Goal: Navigation & Orientation: Find specific page/section

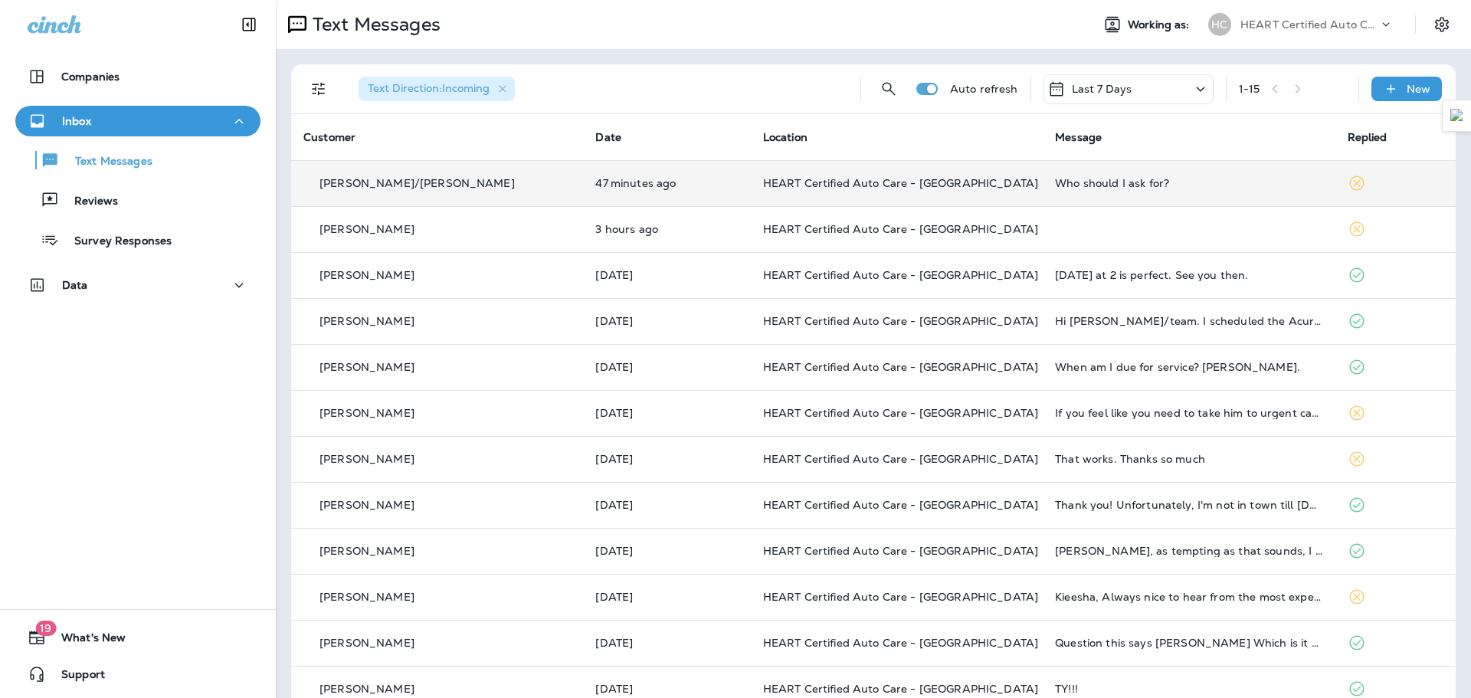
click at [1043, 175] on td "Who should I ask for?" at bounding box center [1189, 183] width 292 height 46
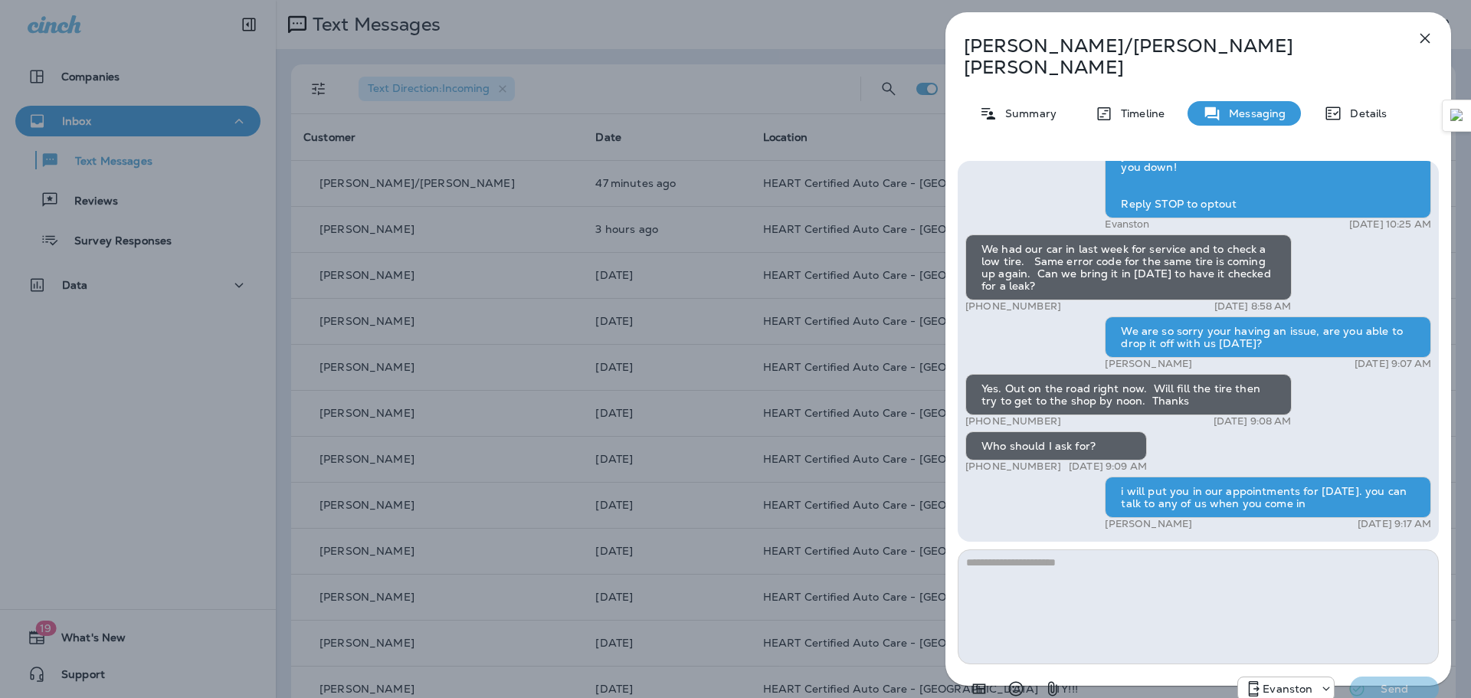
click at [1426, 34] on icon "button" at bounding box center [1425, 38] width 18 height 18
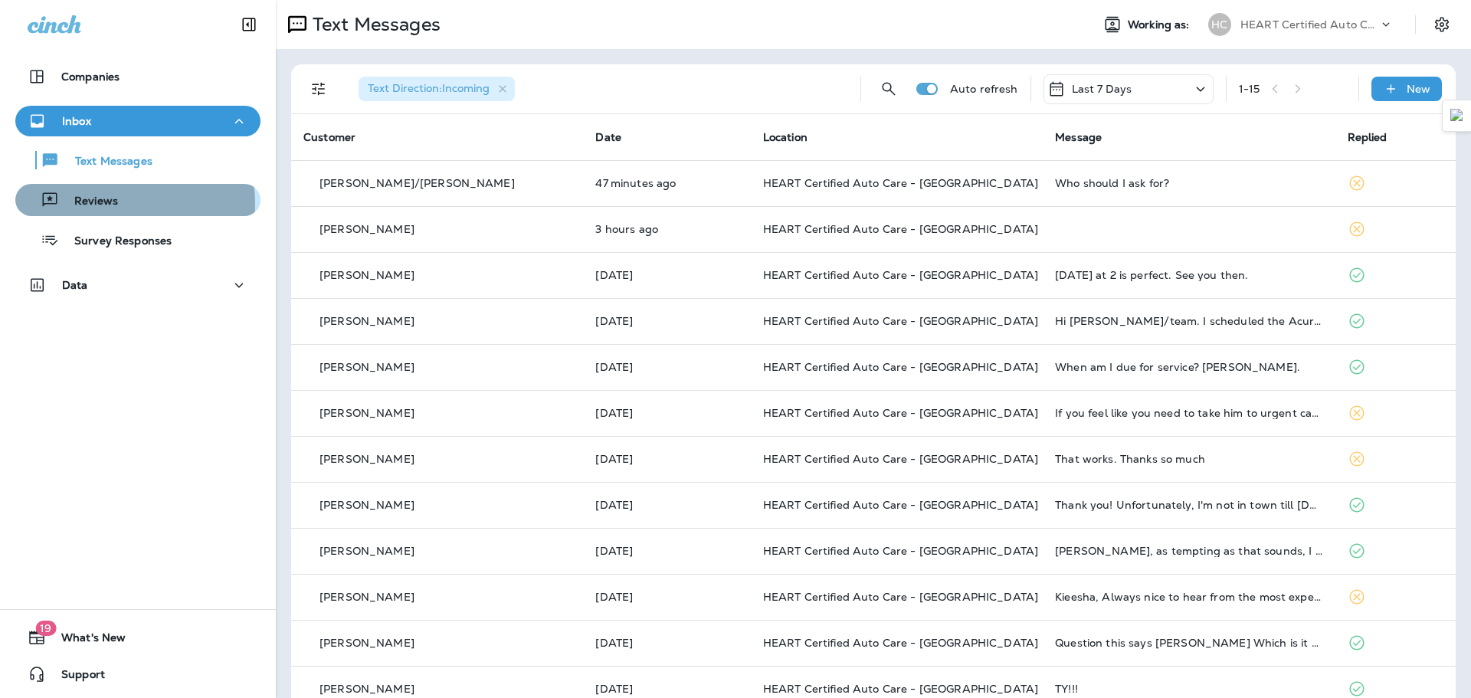
click at [64, 205] on p "Reviews" at bounding box center [88, 202] width 59 height 15
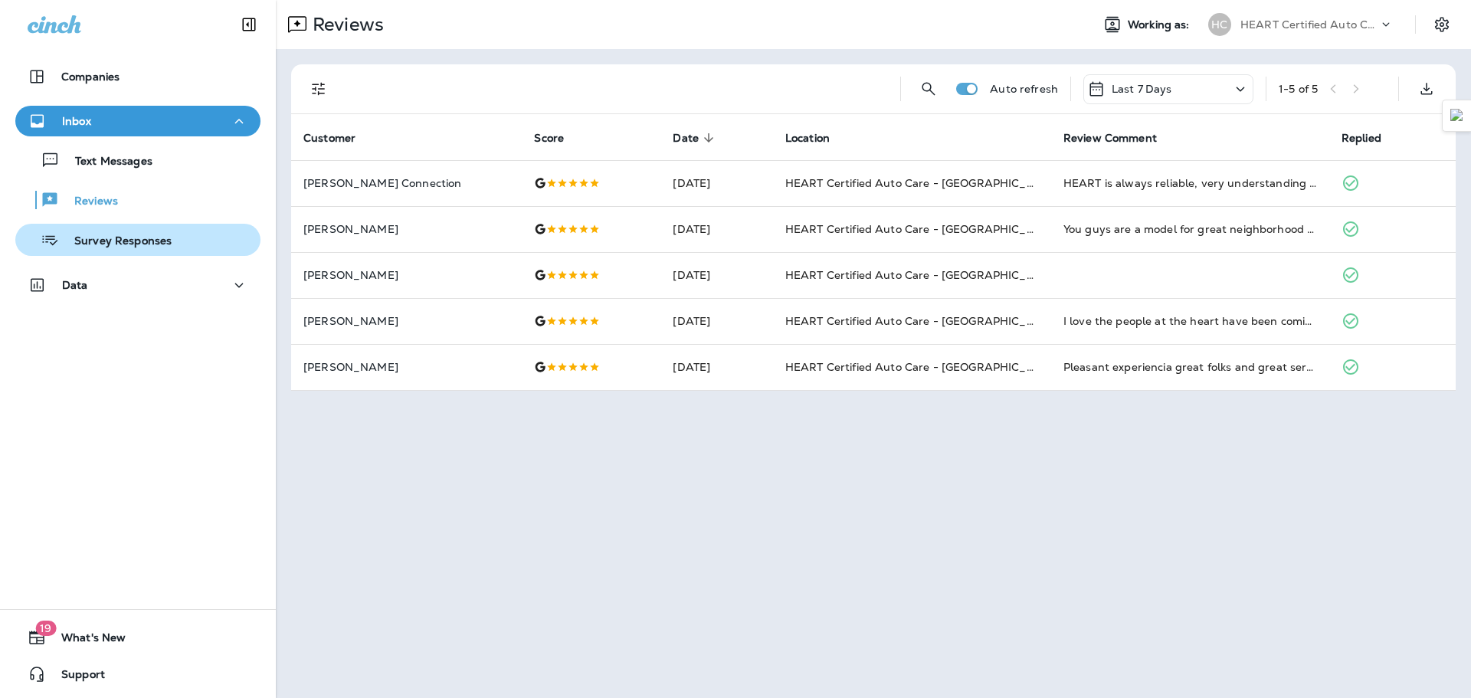
click at [106, 234] on div "Survey Responses" at bounding box center [96, 239] width 150 height 23
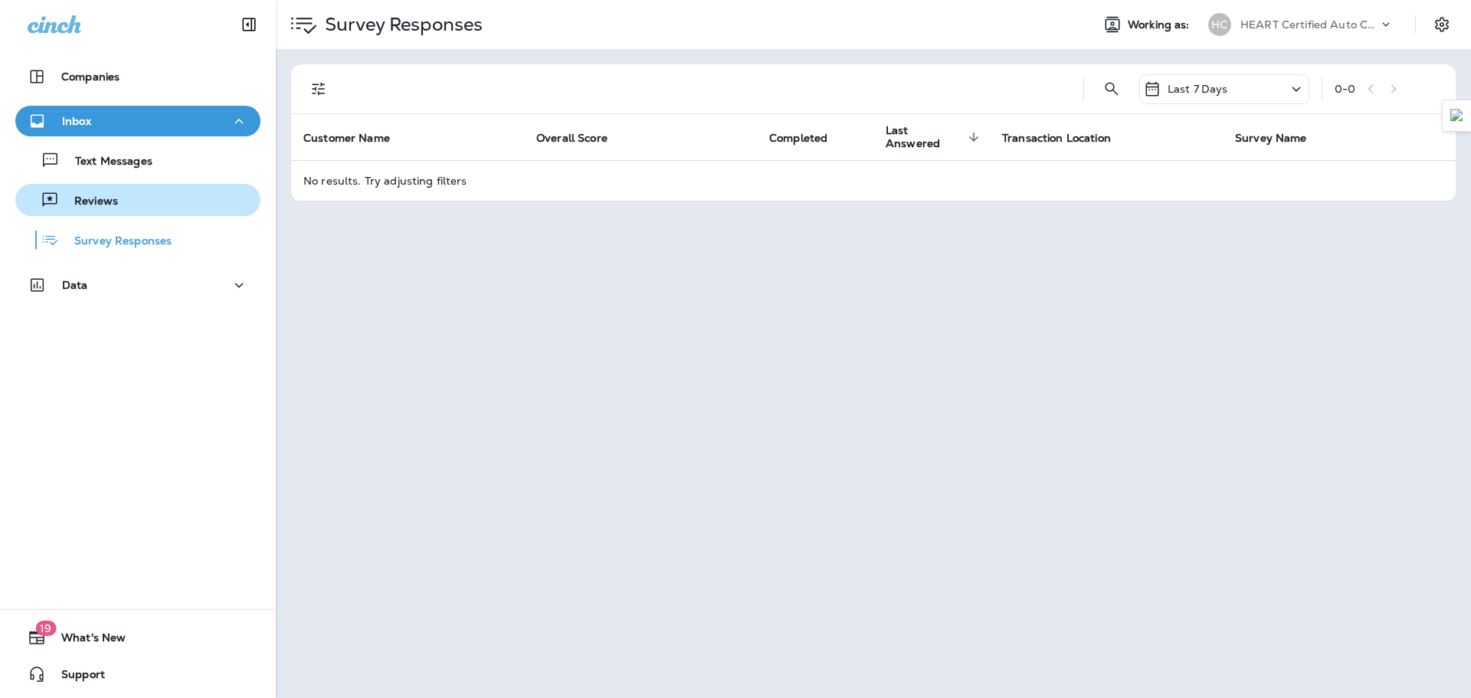
click at [198, 201] on div "Reviews" at bounding box center [137, 199] width 233 height 23
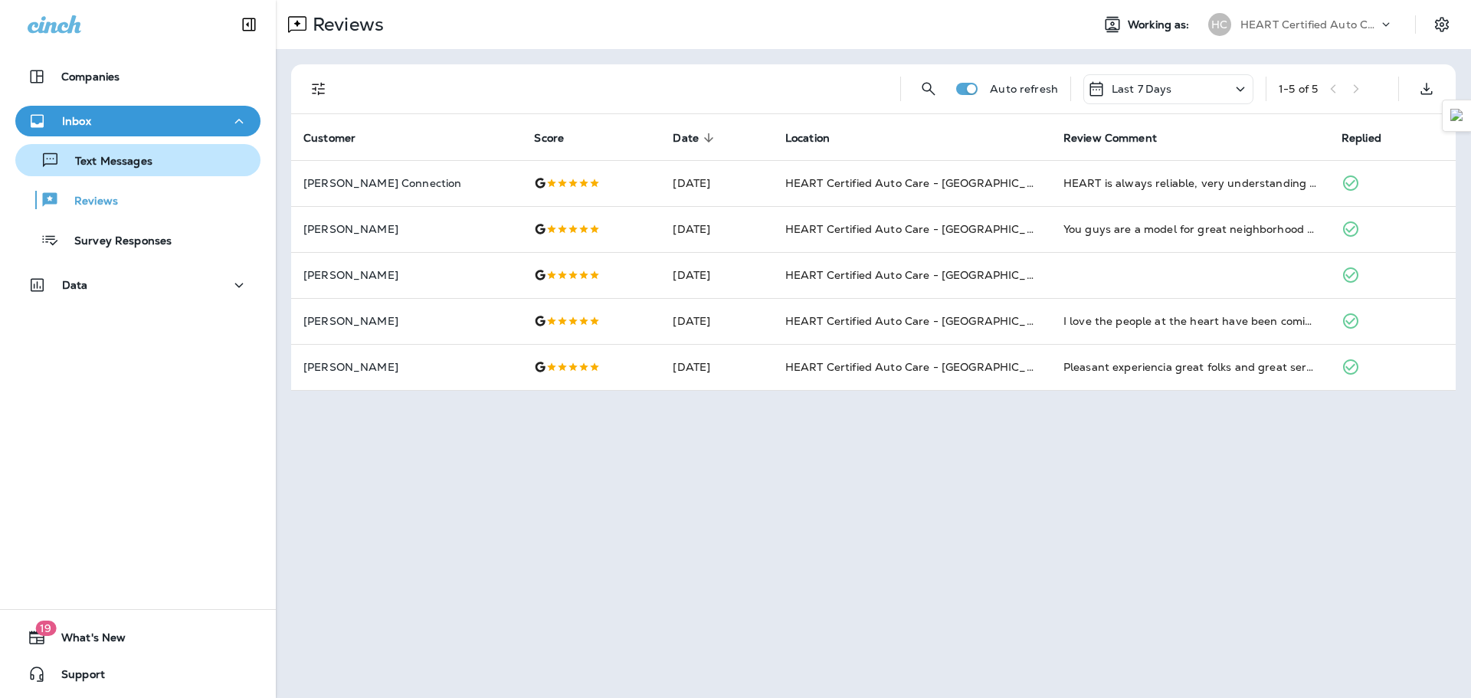
click at [192, 171] on div "Text Messages" at bounding box center [137, 160] width 233 height 23
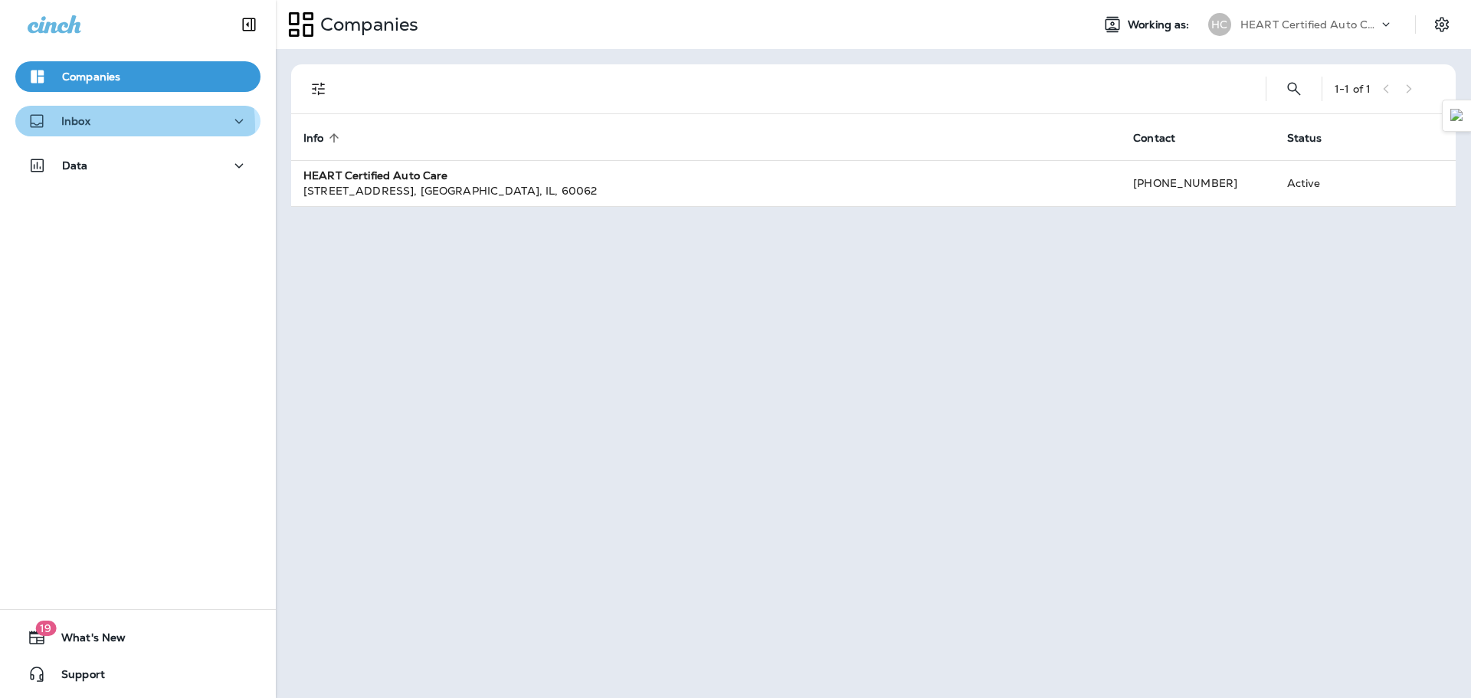
click at [110, 126] on div "Inbox" at bounding box center [138, 121] width 221 height 19
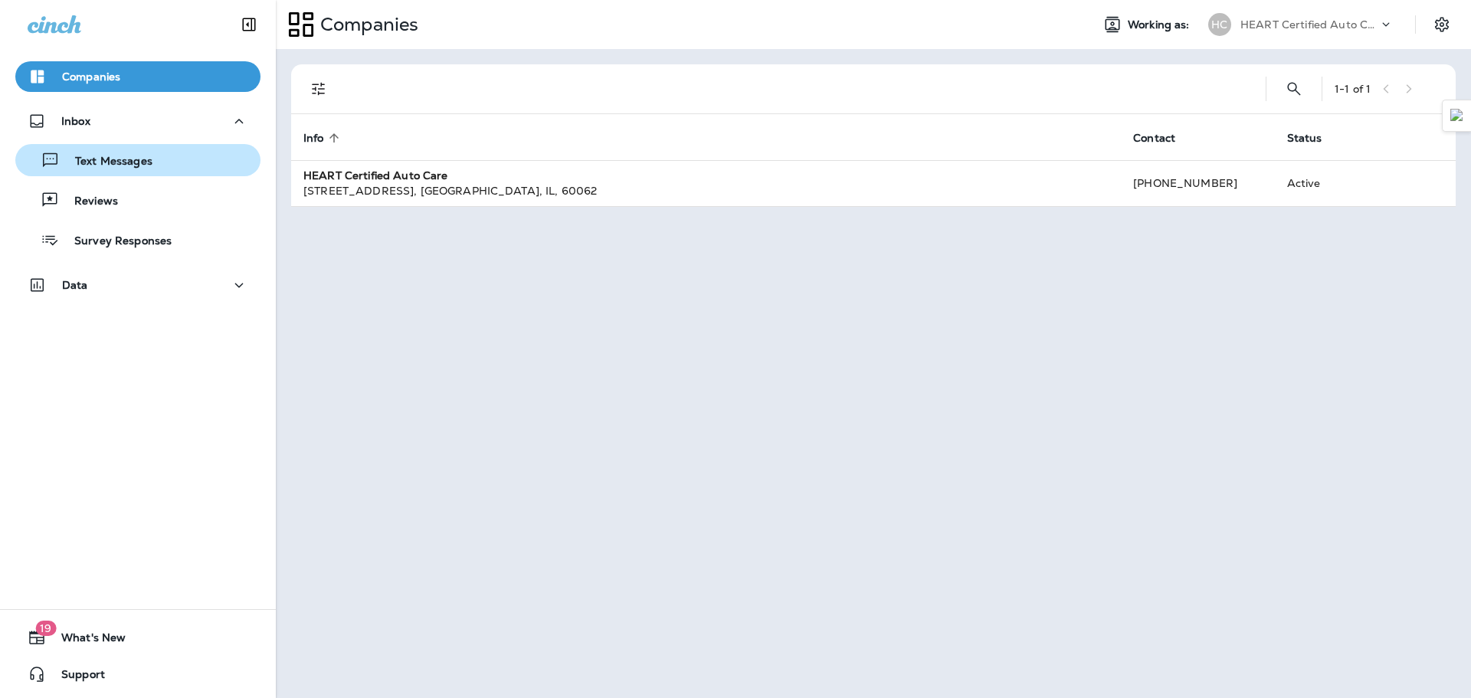
click at [135, 172] on button "Text Messages" at bounding box center [137, 160] width 245 height 32
